Goal: Find contact information: Find phone number

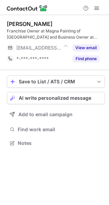
scroll to position [138, 109]
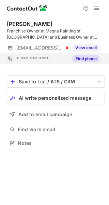
click at [87, 58] on button "Find phone" at bounding box center [86, 58] width 27 height 7
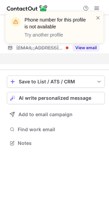
scroll to position [127, 109]
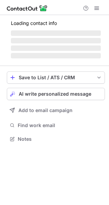
scroll to position [138, 109]
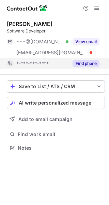
click at [82, 63] on button "Find phone" at bounding box center [86, 63] width 27 height 7
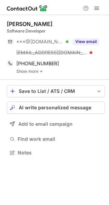
scroll to position [148, 109]
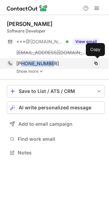
drag, startPoint x: 53, startPoint y: 66, endPoint x: 22, endPoint y: 65, distance: 30.8
click at [22, 65] on div "[PHONE_NUMBER]" at bounding box center [57, 64] width 83 height 6
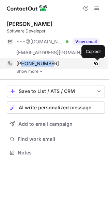
copy span "7208095078"
